Goal: Task Accomplishment & Management: Use online tool/utility

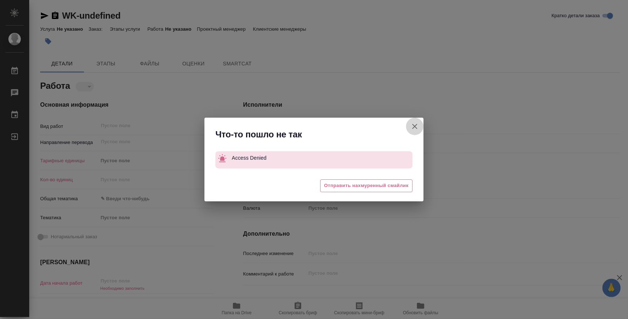
click at [417, 127] on icon "button" at bounding box center [414, 126] width 9 height 9
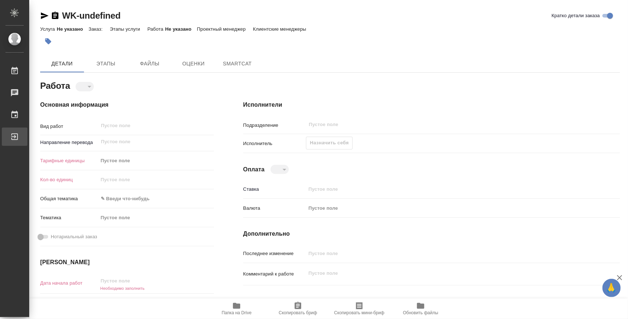
click at [15, 139] on div "Выйти" at bounding box center [5, 136] width 18 height 11
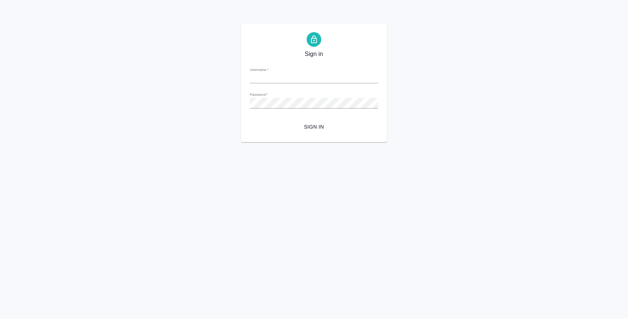
type input "k.atminis@awatera.com"
click at [321, 130] on span "Sign in" at bounding box center [313, 126] width 117 height 9
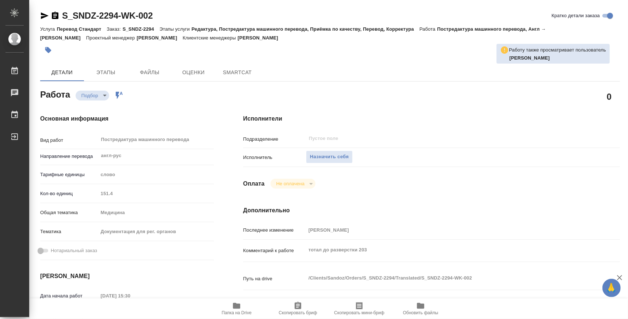
type textarea "x"
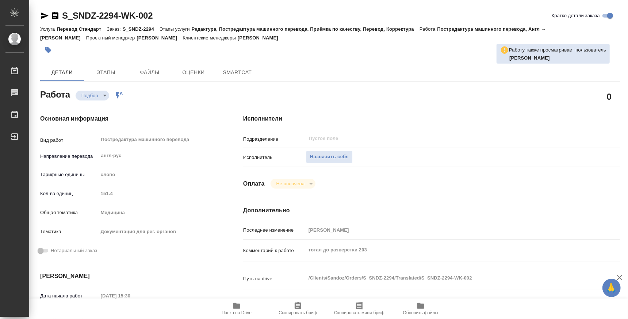
type textarea "x"
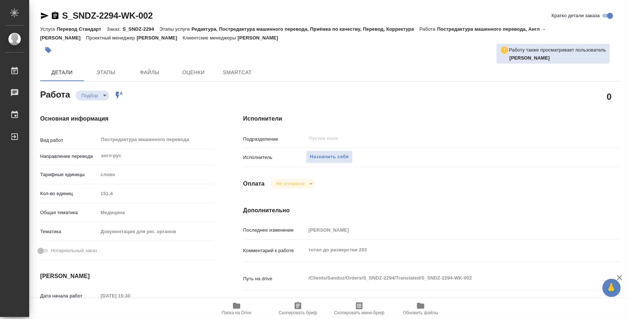
type textarea "x"
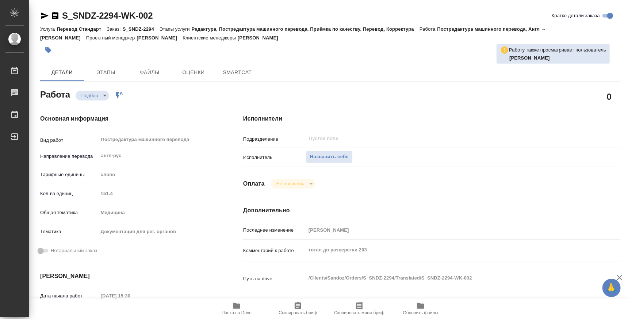
type textarea "x"
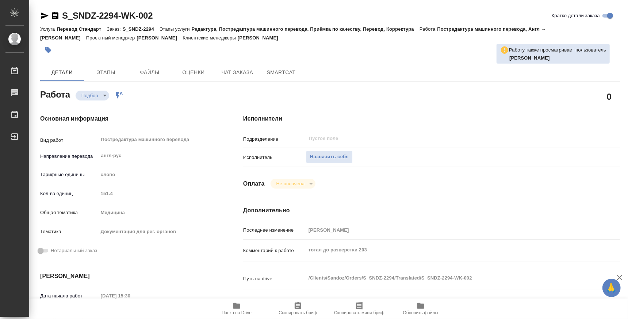
scroll to position [181, 0]
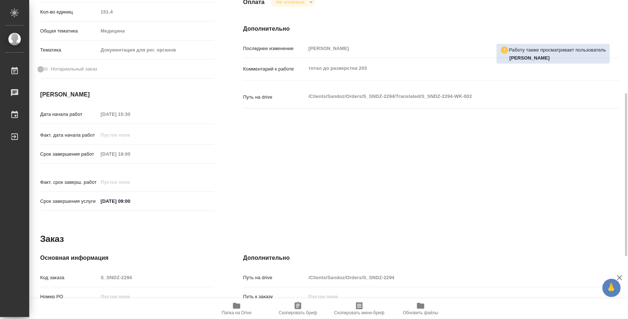
type textarea "x"
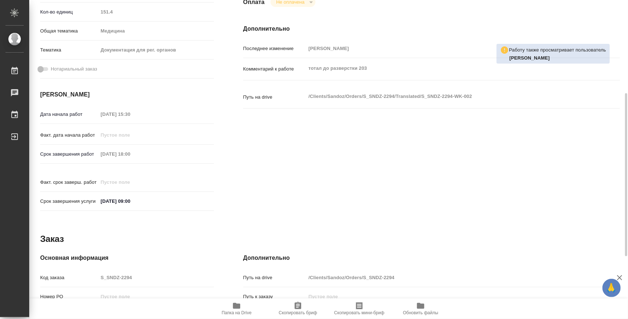
type textarea "x"
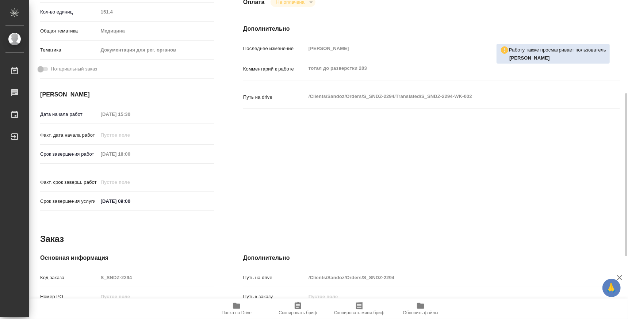
click at [253, 307] on span "Папка на Drive" at bounding box center [236, 308] width 53 height 14
